Goal: Task Accomplishment & Management: Manage account settings

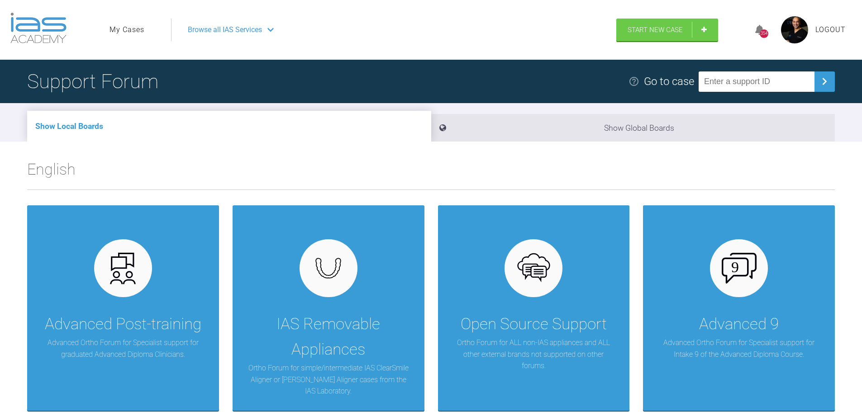
click at [131, 37] on ul "My Cases" at bounding box center [141, 30] width 62 height 23
click at [128, 26] on link "My Cases" at bounding box center [127, 30] width 35 height 12
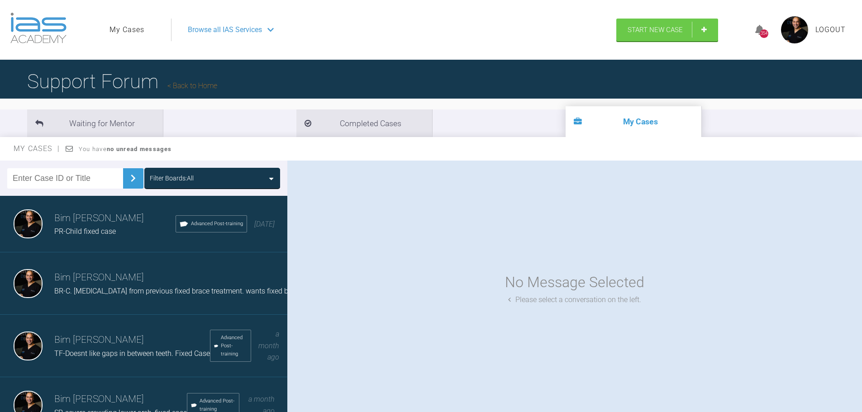
click at [81, 224] on h3 "Bim [PERSON_NAME]" at bounding box center [114, 218] width 121 height 15
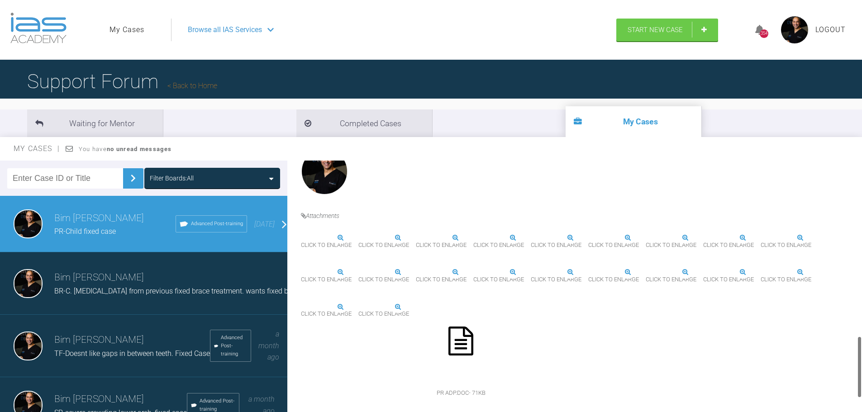
scroll to position [724, 0]
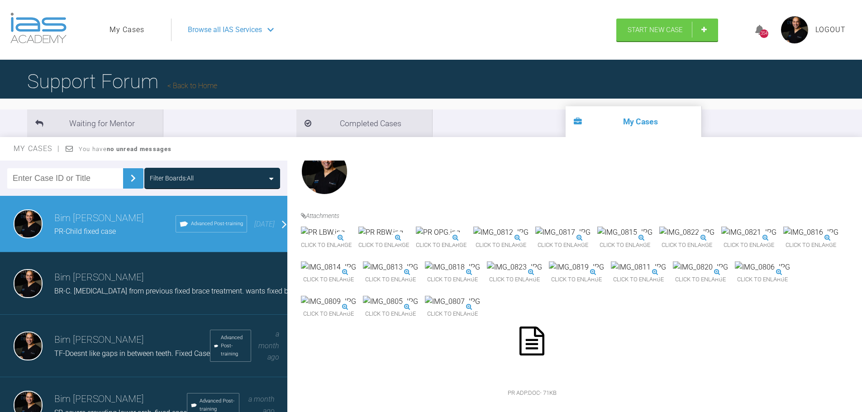
click at [822, 34] on span "Logout" at bounding box center [830, 30] width 30 height 12
